Goal: Task Accomplishment & Management: Use online tool/utility

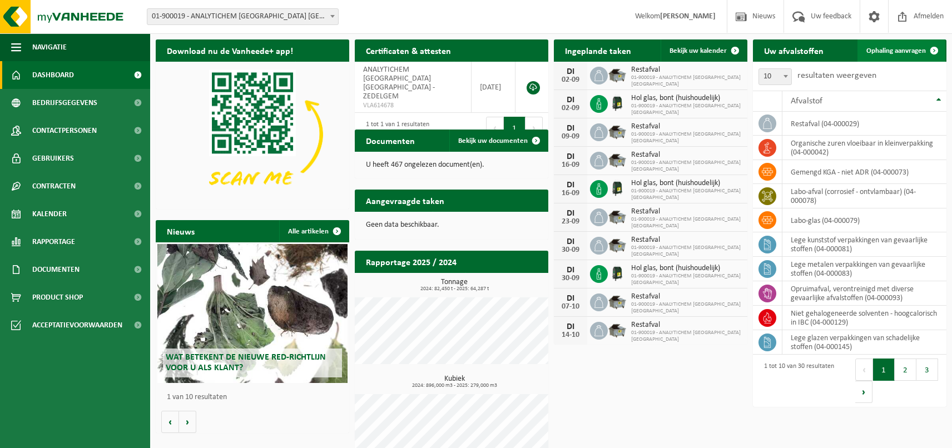
click at [896, 49] on span "Ophaling aanvragen" at bounding box center [895, 50] width 59 height 7
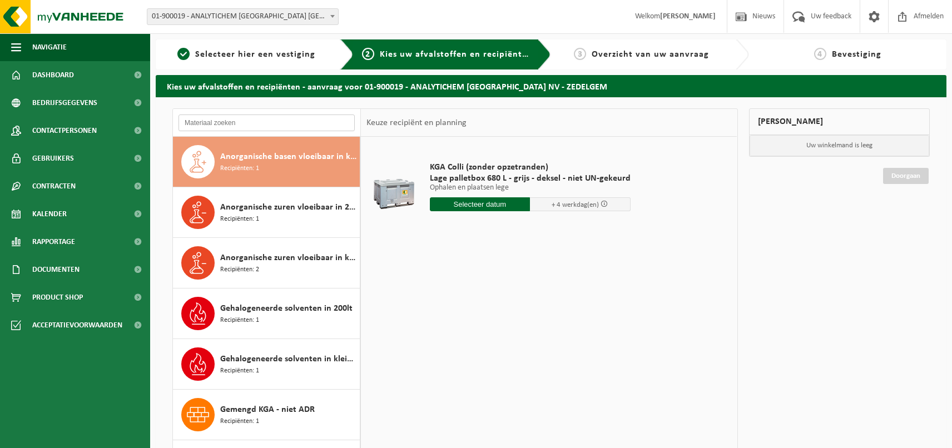
click at [293, 120] on input "text" at bounding box center [266, 123] width 176 height 17
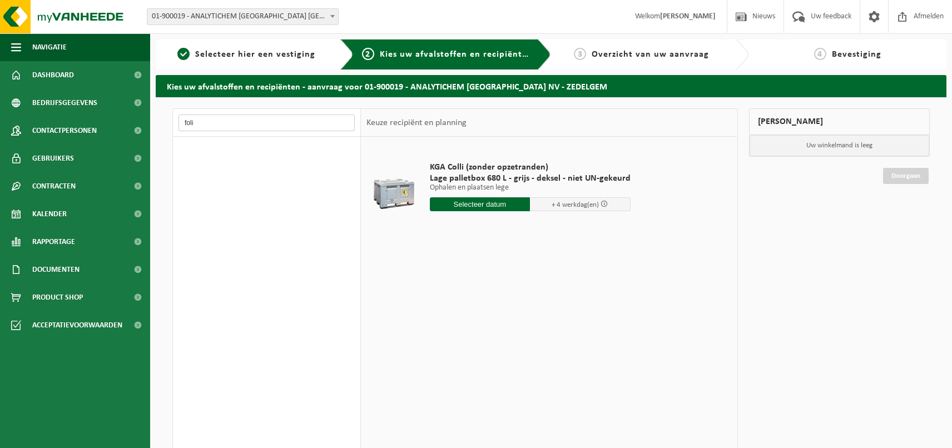
click at [255, 130] on input "foli" at bounding box center [266, 123] width 176 height 17
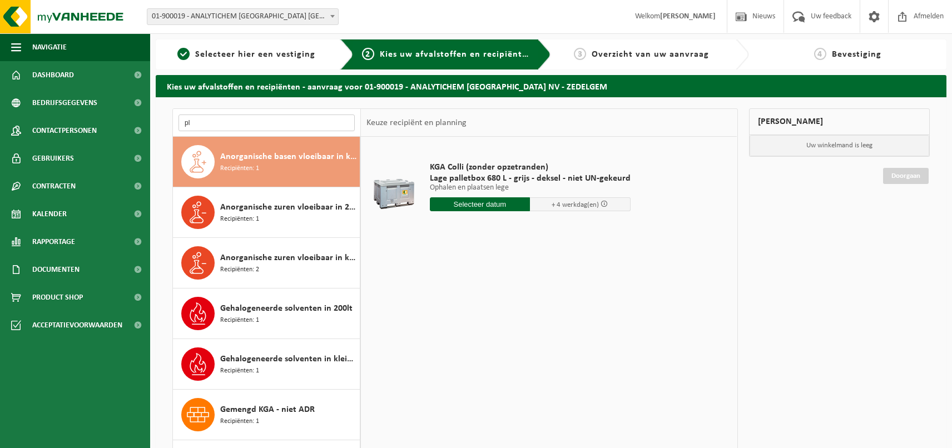
type input "p"
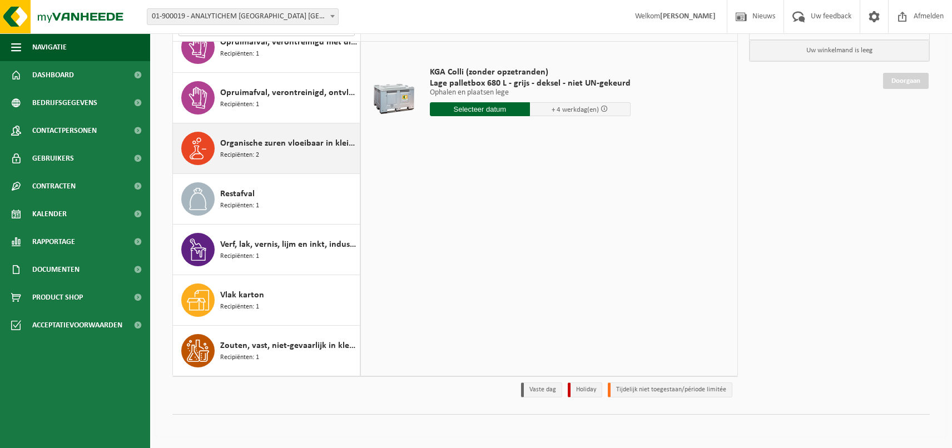
scroll to position [95, 0]
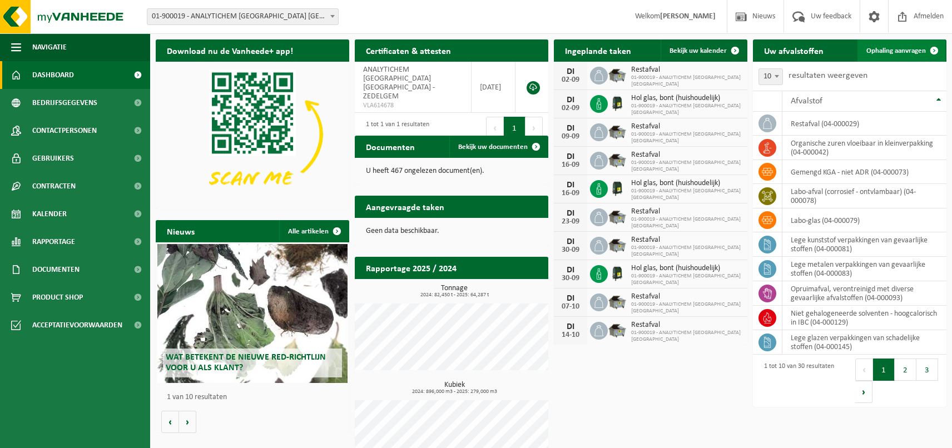
click at [909, 52] on span "Ophaling aanvragen" at bounding box center [895, 50] width 59 height 7
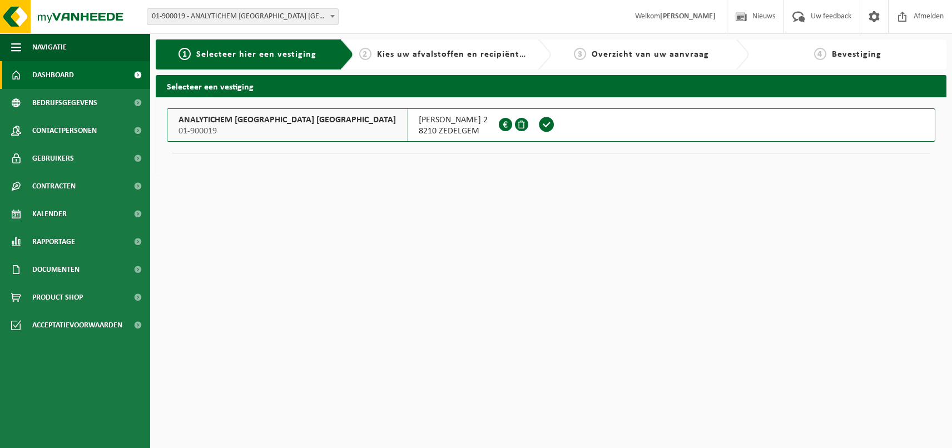
click at [84, 73] on link "Dashboard" at bounding box center [75, 75] width 150 height 28
click at [264, 127] on span "01-900019" at bounding box center [286, 131] width 217 height 11
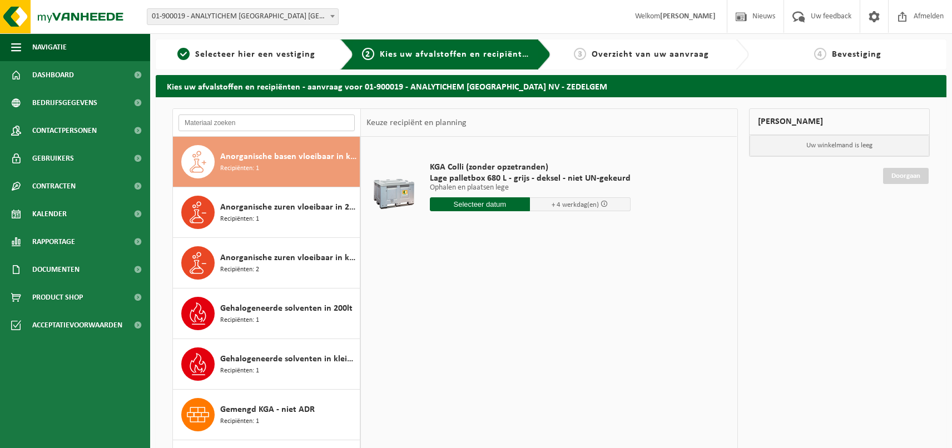
click at [296, 118] on input "text" at bounding box center [266, 123] width 176 height 17
type input "hout"
